Goal: Information Seeking & Learning: Learn about a topic

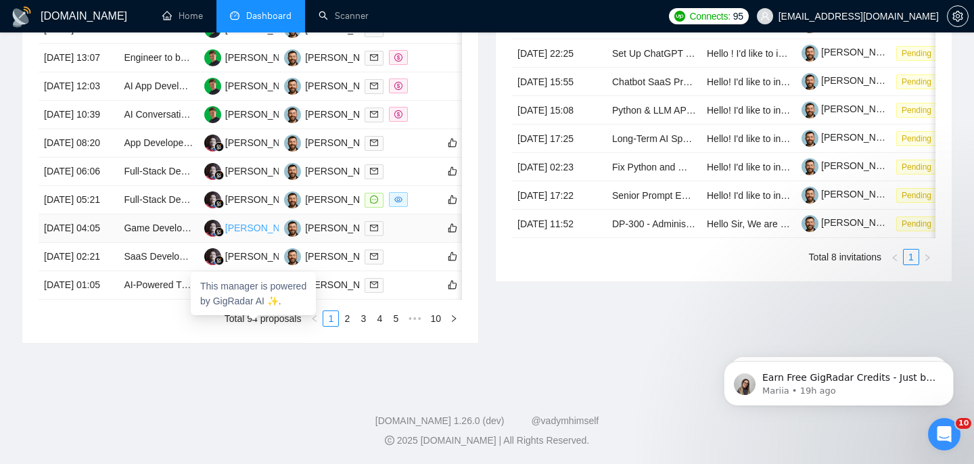
scroll to position [660, 0]
click at [348, 326] on link "2" at bounding box center [347, 318] width 15 height 15
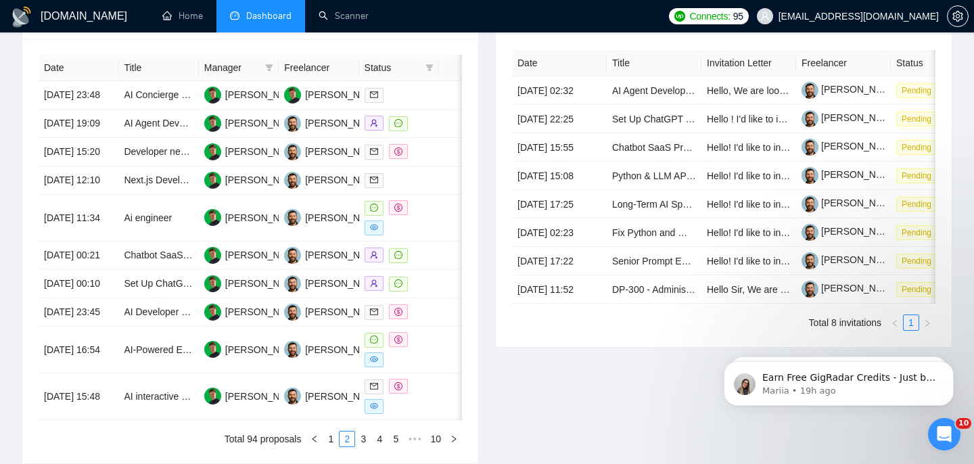
scroll to position [557, 0]
click at [129, 101] on link "AI Concierge Bot for Hotels & Airbnb - Automate Guest Support 24/7 (Node.js/Pyt…" at bounding box center [336, 95] width 425 height 11
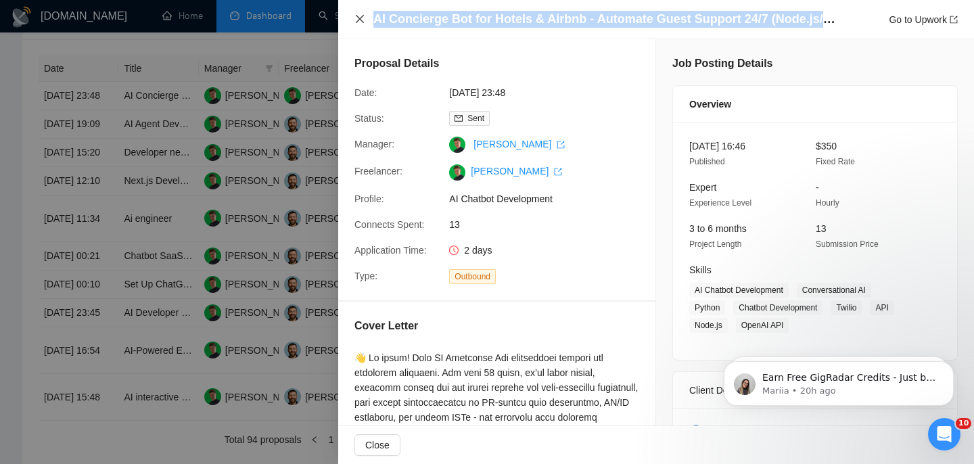
click at [359, 20] on icon "close" at bounding box center [360, 19] width 8 height 8
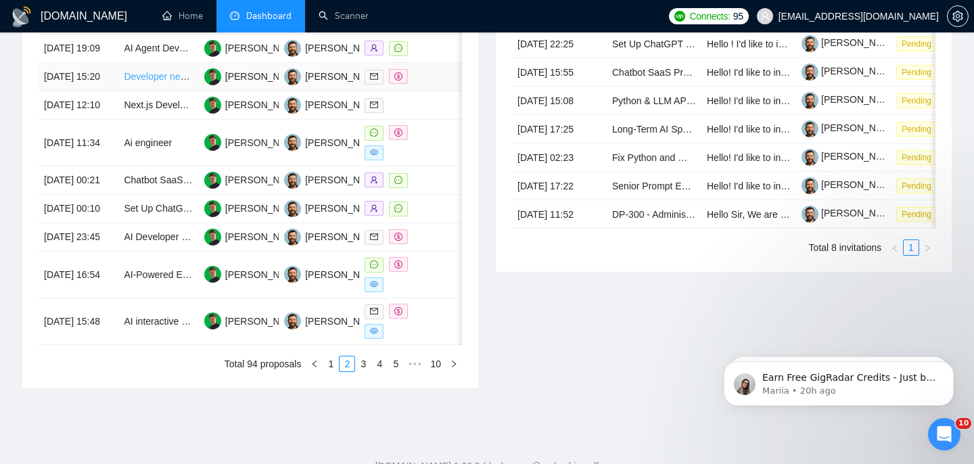
scroll to position [668, 0]
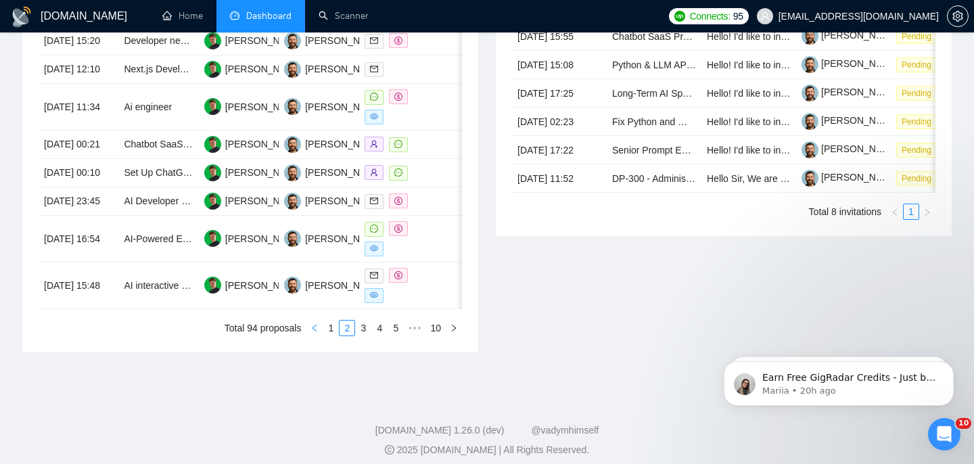
click at [318, 336] on button "button" at bounding box center [314, 328] width 16 height 16
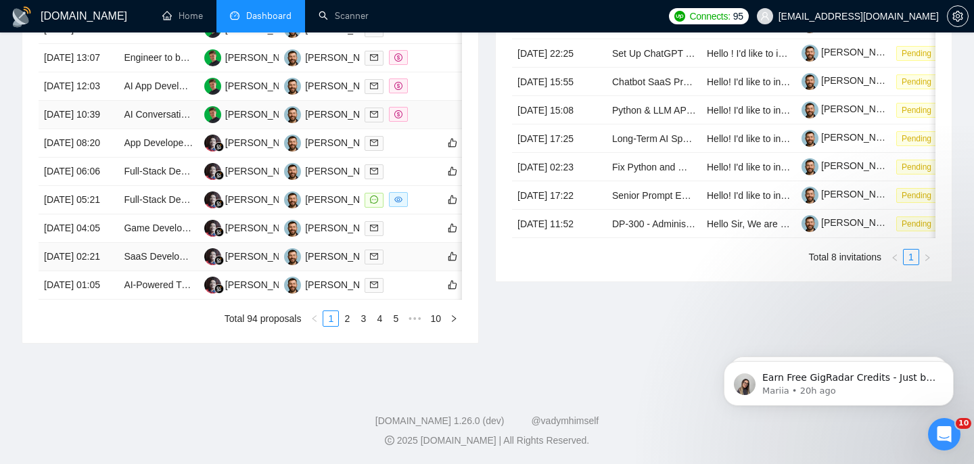
scroll to position [741, 0]
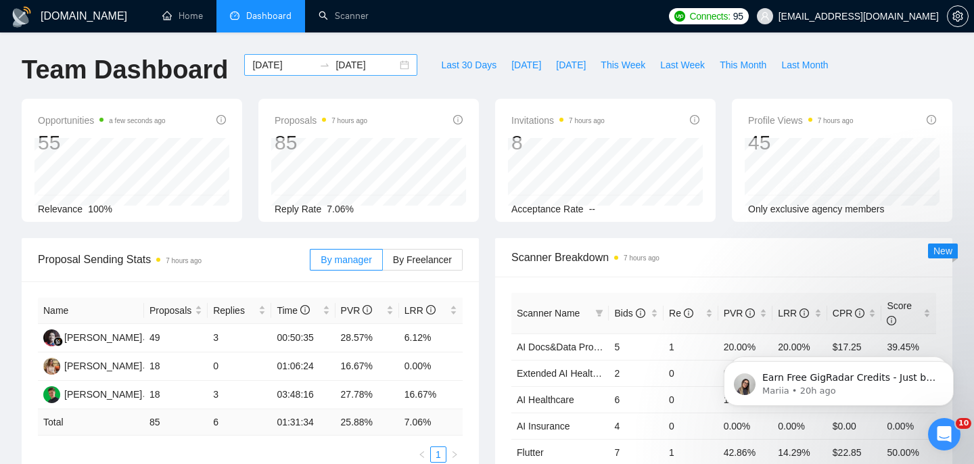
click at [396, 66] on div "[DATE] [DATE]" at bounding box center [330, 65] width 173 height 22
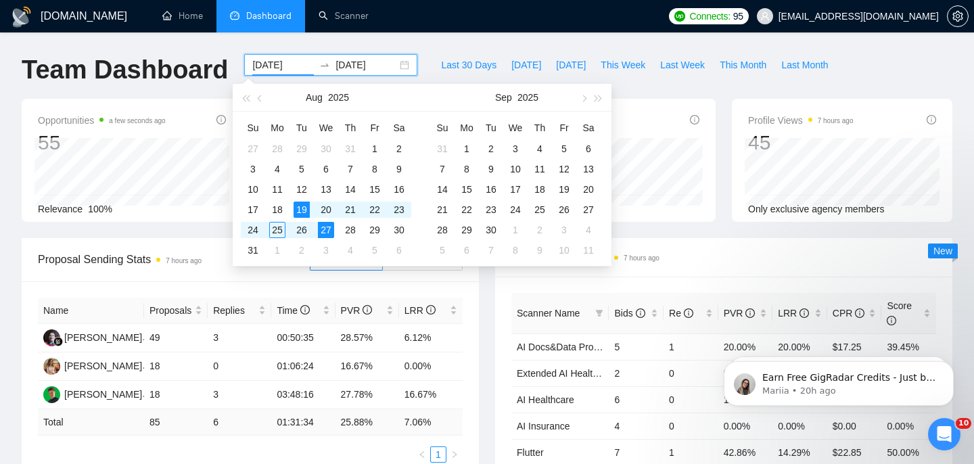
click at [425, 67] on div "Last 30 Days [DATE] [DATE] This Week Last Week This Month Last Month" at bounding box center [634, 76] width 418 height 45
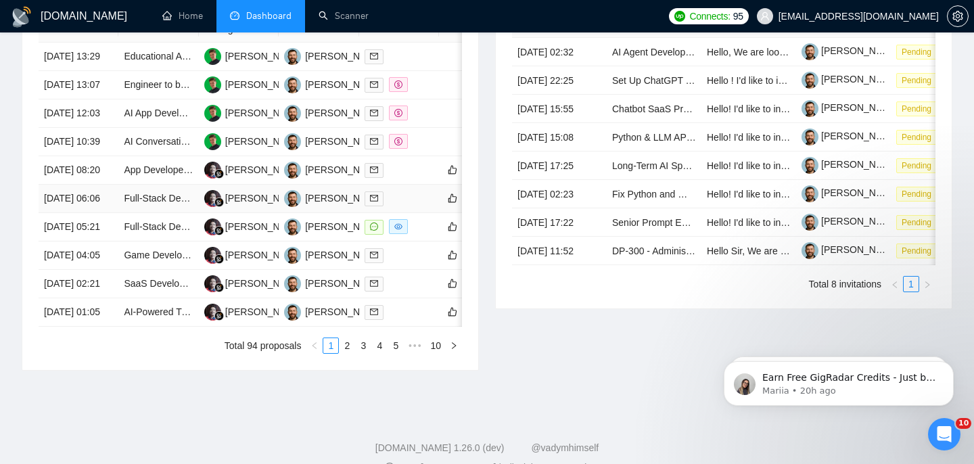
scroll to position [590, 0]
